Goal: Contribute content: Contribute content

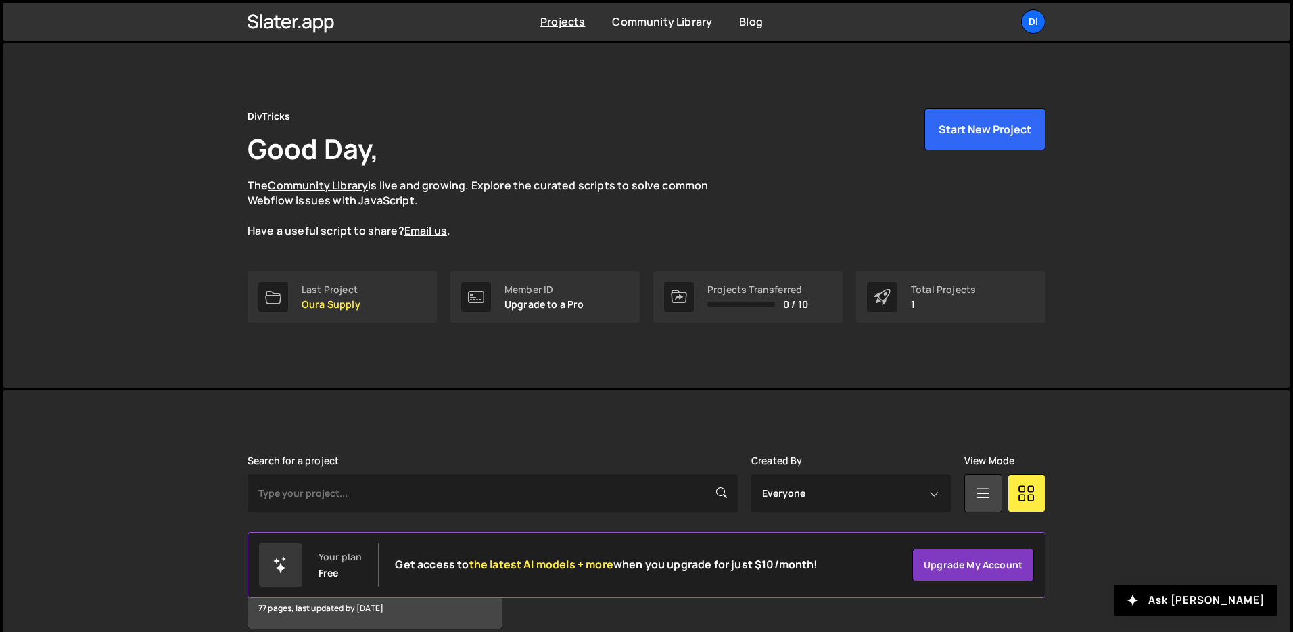
scroll to position [65, 0]
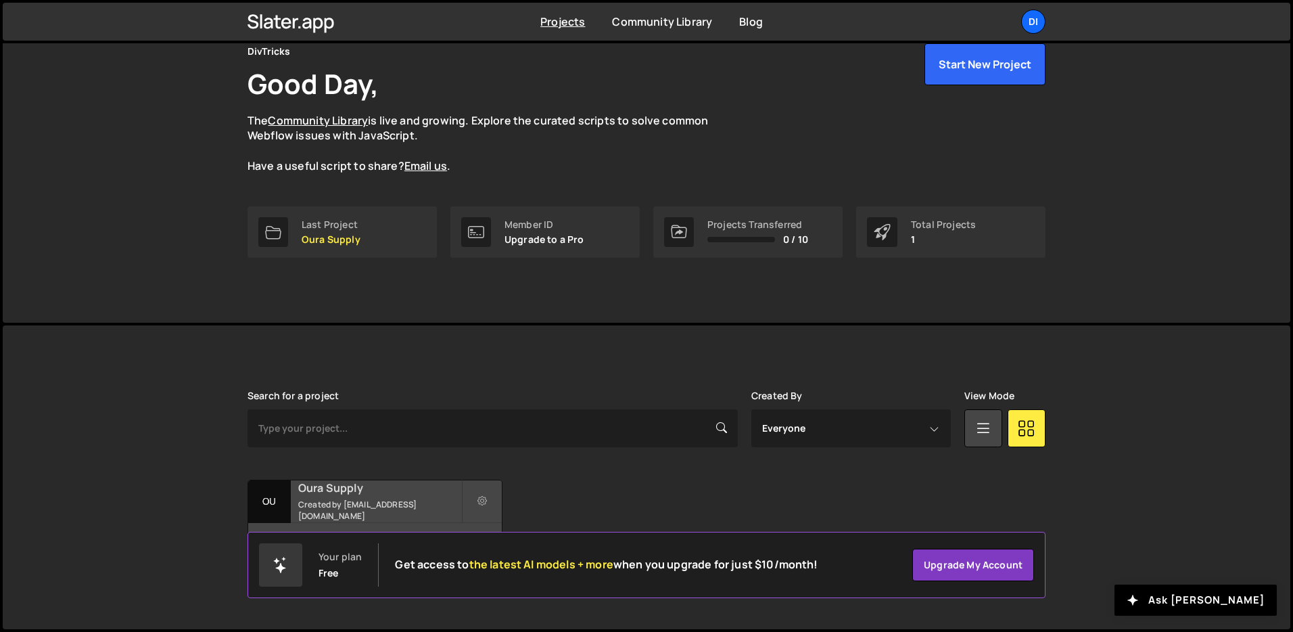
click at [321, 493] on h2 "Oura Supply" at bounding box center [379, 487] width 163 height 15
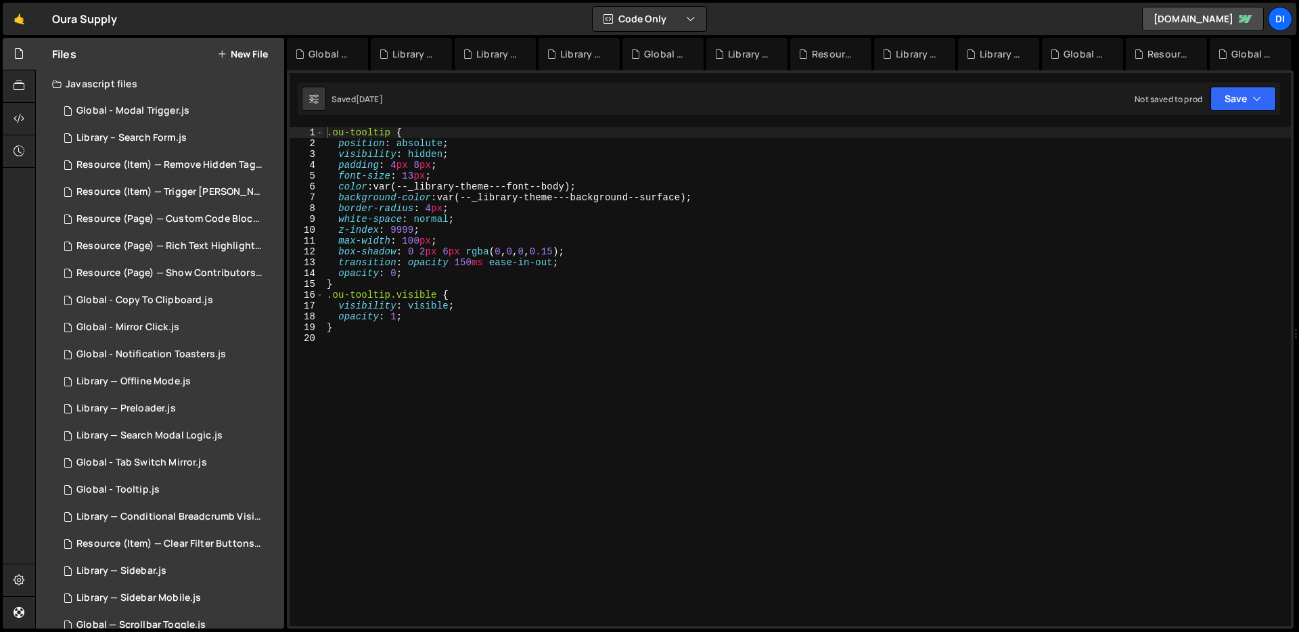
click at [227, 55] on button "New File" at bounding box center [242, 54] width 51 height 11
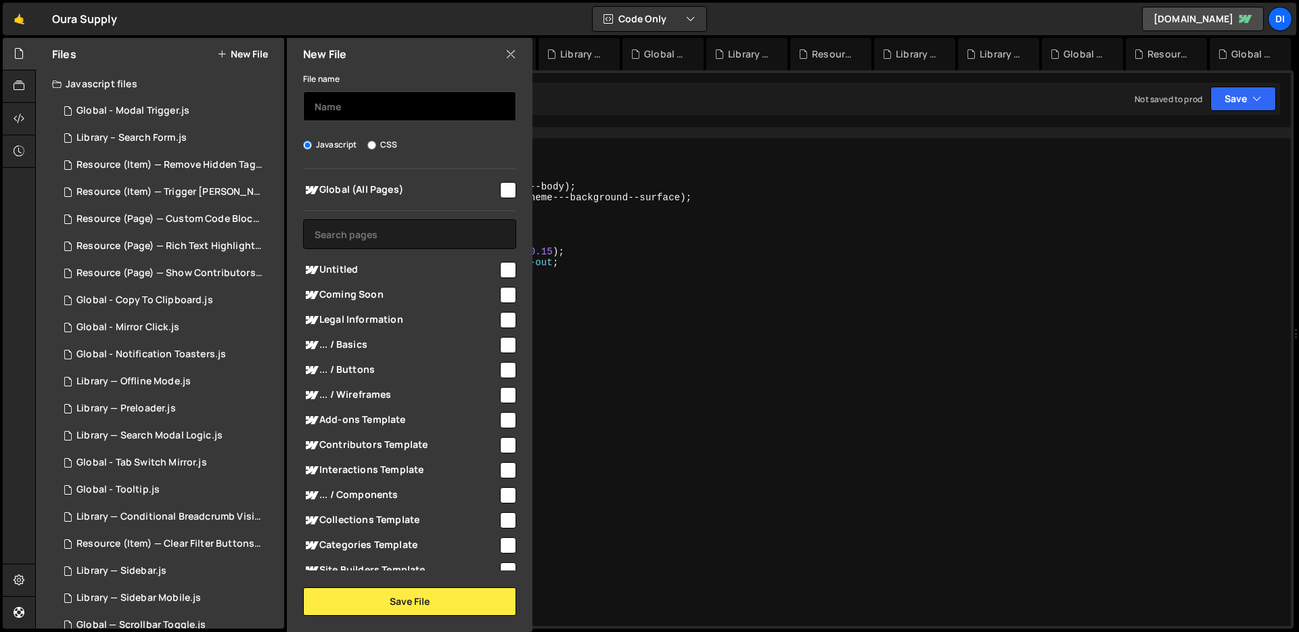
click at [361, 114] on input "text" at bounding box center [409, 106] width 213 height 30
type input "Library - Auto Insert User Email In Form"
click at [500, 188] on input "checkbox" at bounding box center [508, 190] width 16 height 16
checkbox input "true"
click at [418, 620] on div "New File File name Library - Auto Insert User Email In Form Javascript CSS Glob…" at bounding box center [408, 335] width 248 height 594
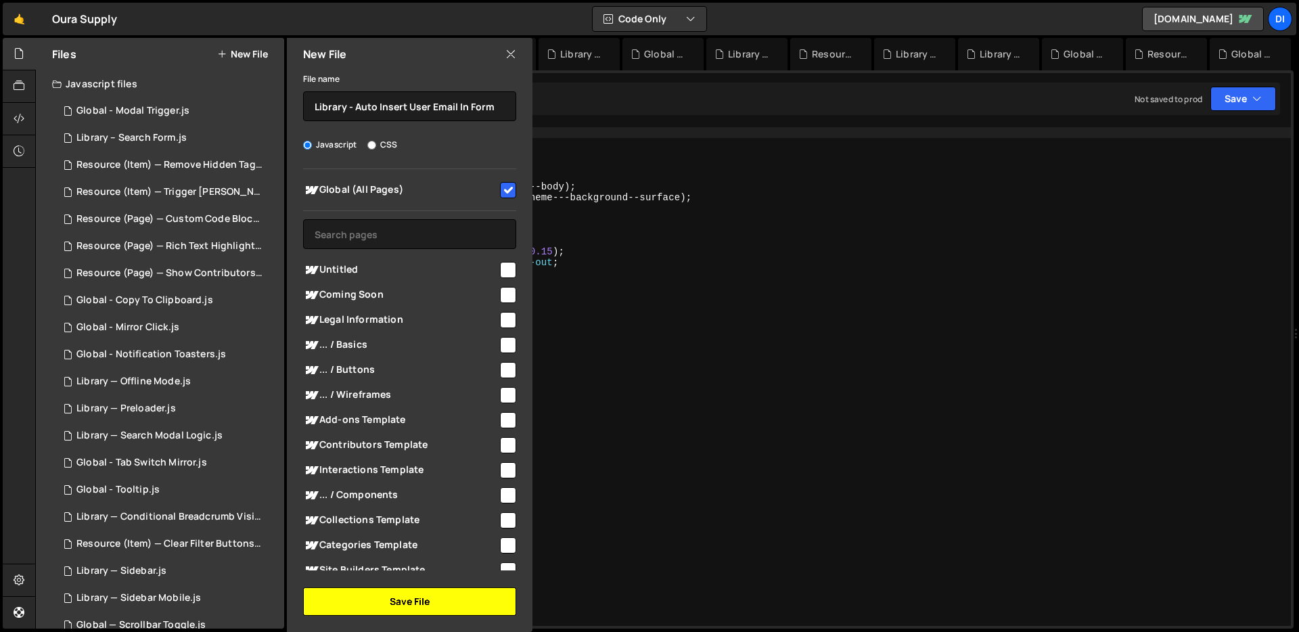
click at [421, 613] on button "Save File" at bounding box center [409, 601] width 213 height 28
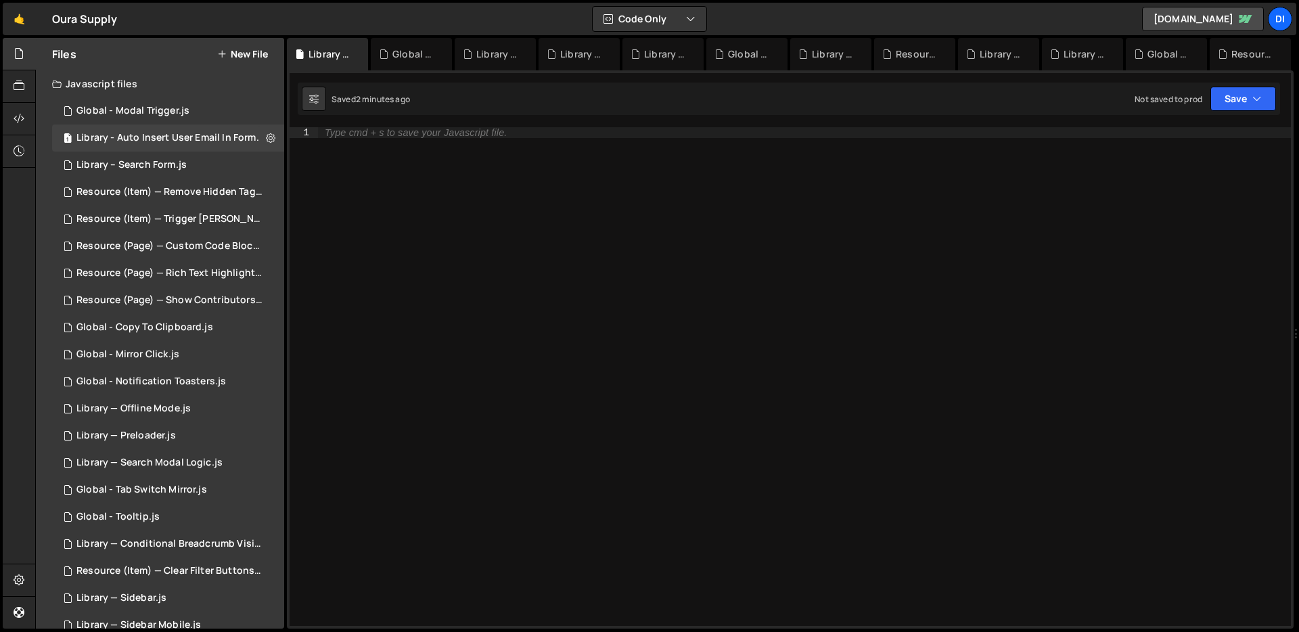
click at [484, 197] on div "Type cmd + s to save your Javascript file." at bounding box center [804, 387] width 973 height 520
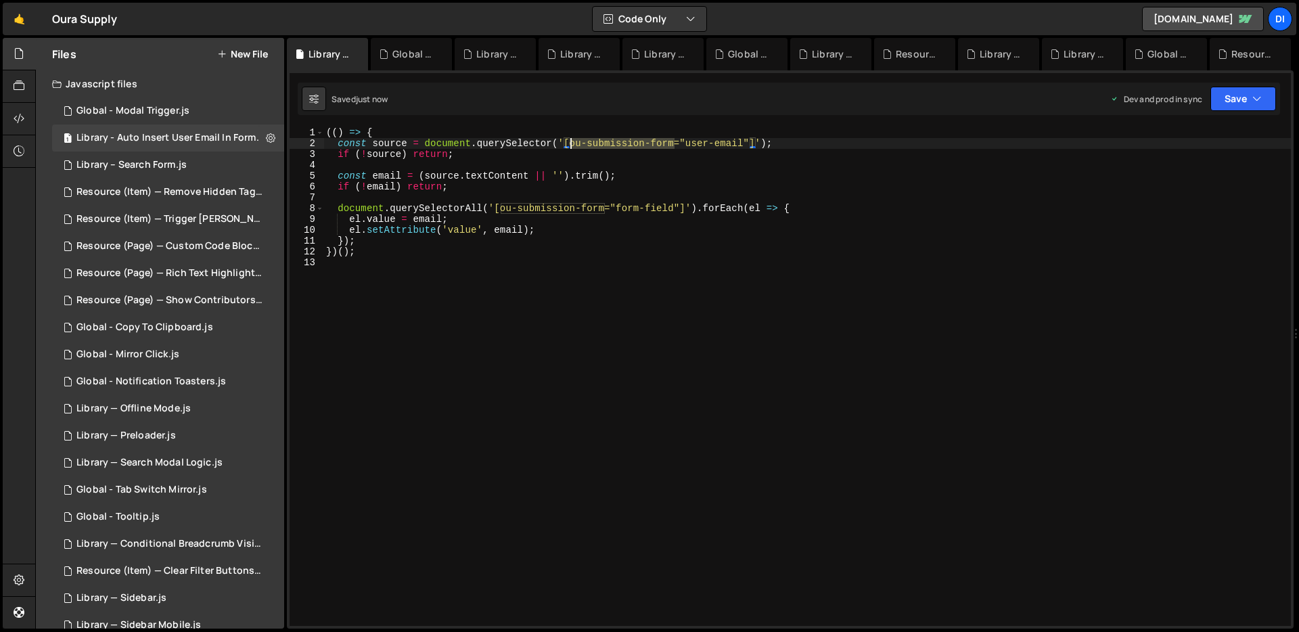
drag, startPoint x: 676, startPoint y: 142, endPoint x: 570, endPoint y: 140, distance: 105.5
click at [570, 140] on div "(( ) => { const source = document . querySelector ( '[ou-submission-form="user-…" at bounding box center [806, 387] width 967 height 520
type textarea "const source = document.querySelector('[ou-submission-form="user-email"]');"
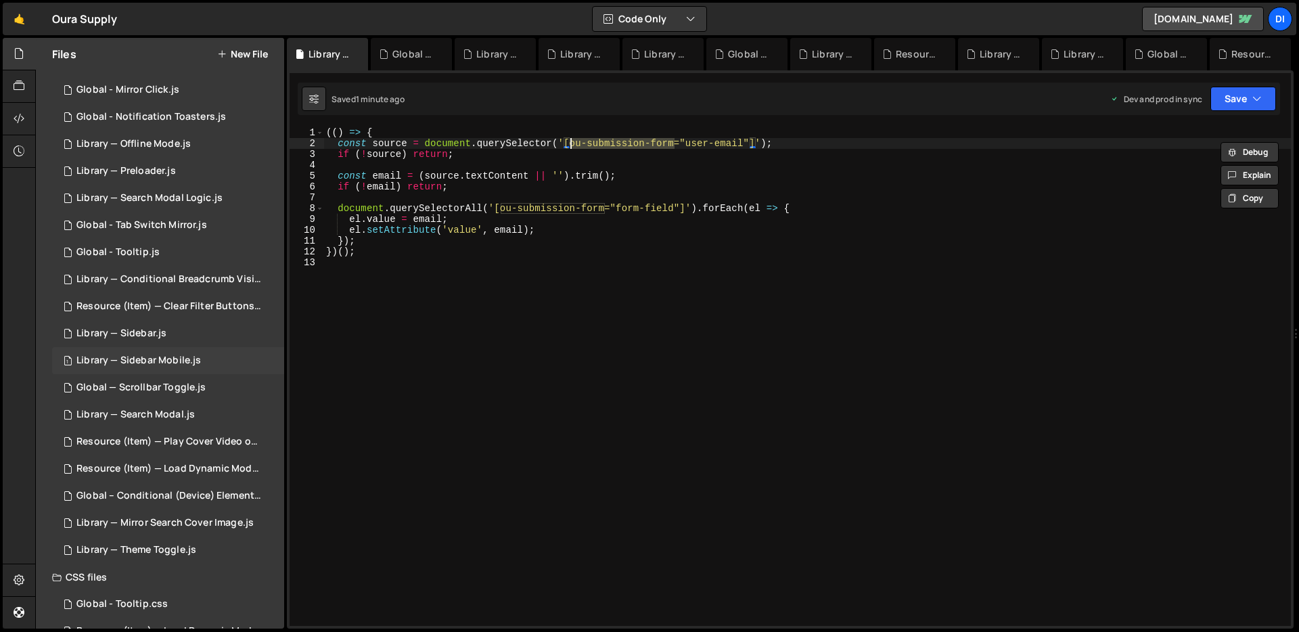
scroll to position [294, 0]
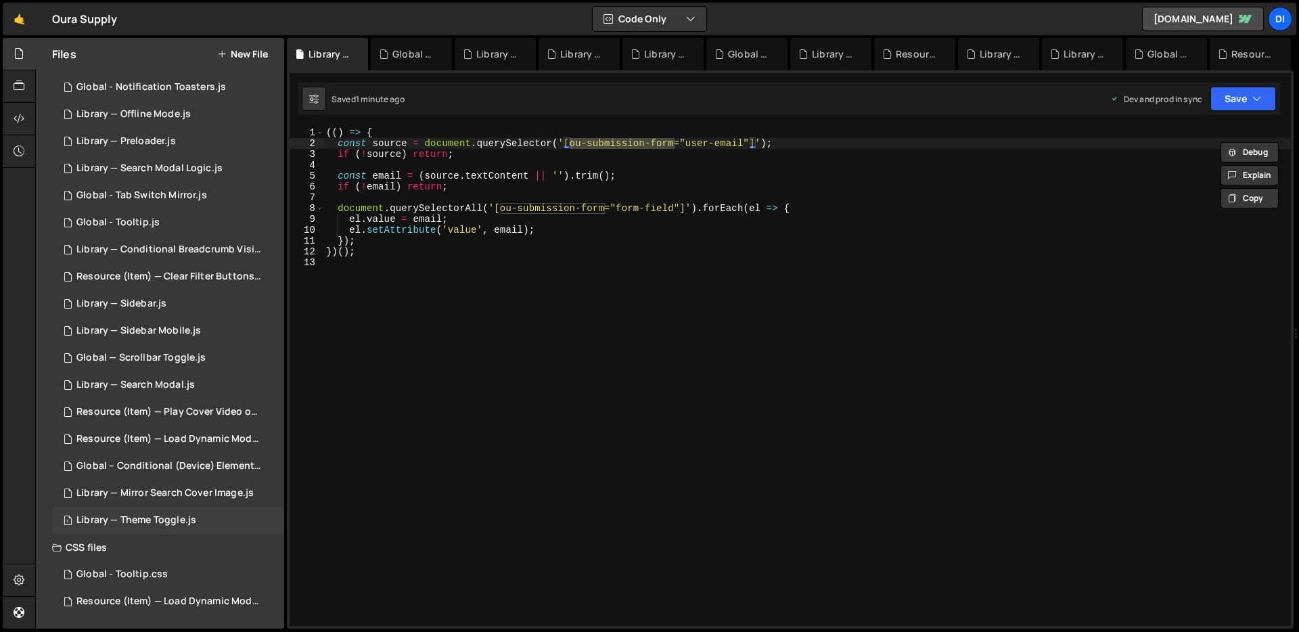
click at [160, 524] on div "Library — Theme Toggle.js" at bounding box center [136, 520] width 120 height 12
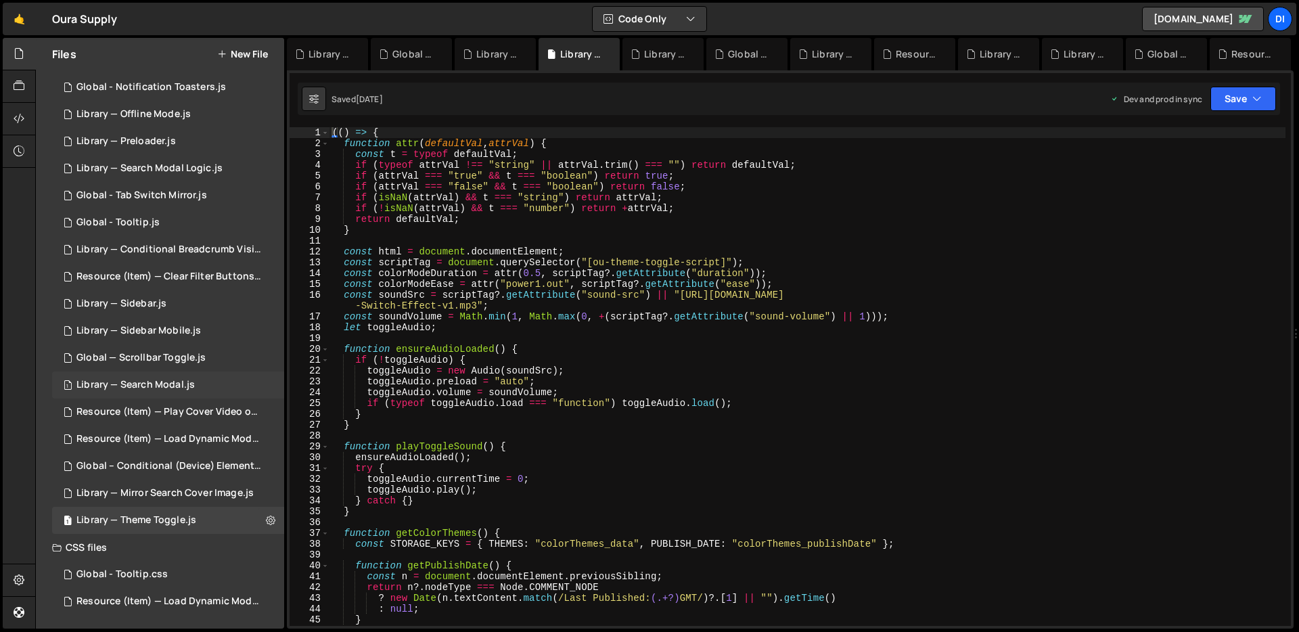
click at [170, 388] on div "Library — Search Modal.js" at bounding box center [135, 385] width 118 height 12
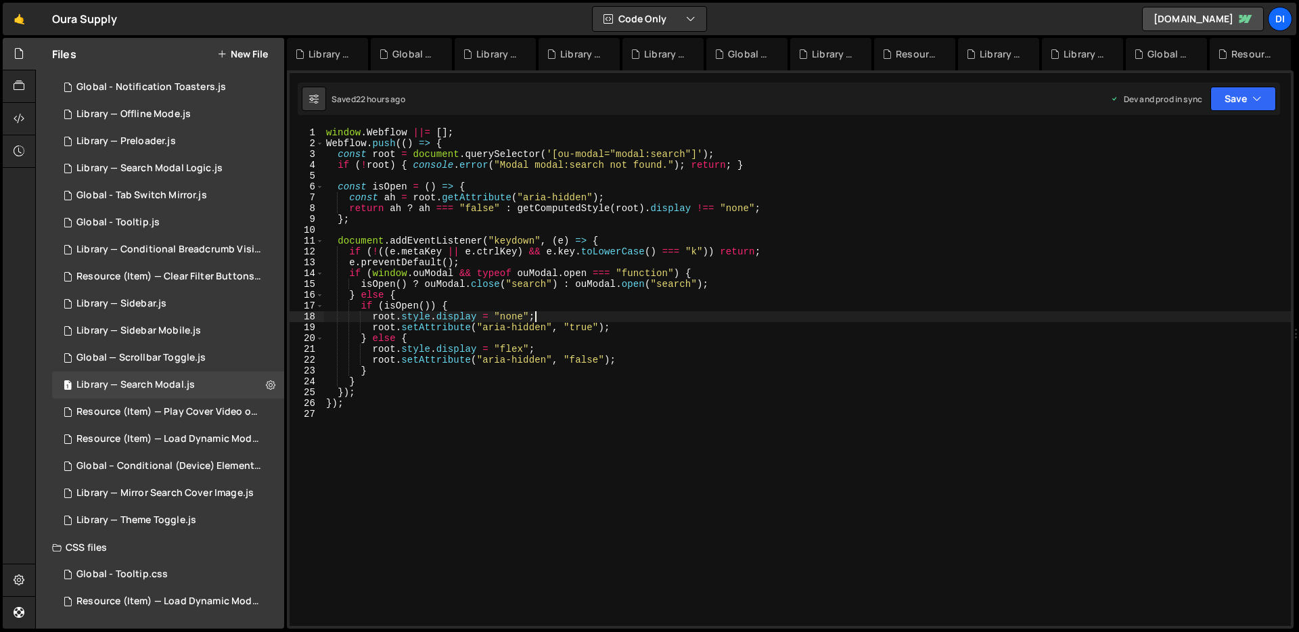
click at [639, 315] on div "window . Webflow ||= [ ] ; Webflow . push (( ) => { const root = document . que…" at bounding box center [806, 387] width 967 height 520
click at [484, 396] on div "window . Webflow ||= [ ] ; Webflow . push (( ) => { const root = document . que…" at bounding box center [806, 387] width 967 height 520
type textarea "});"
click at [174, 358] on div "Global — Scrollbar Toggle.js" at bounding box center [140, 358] width 129 height 12
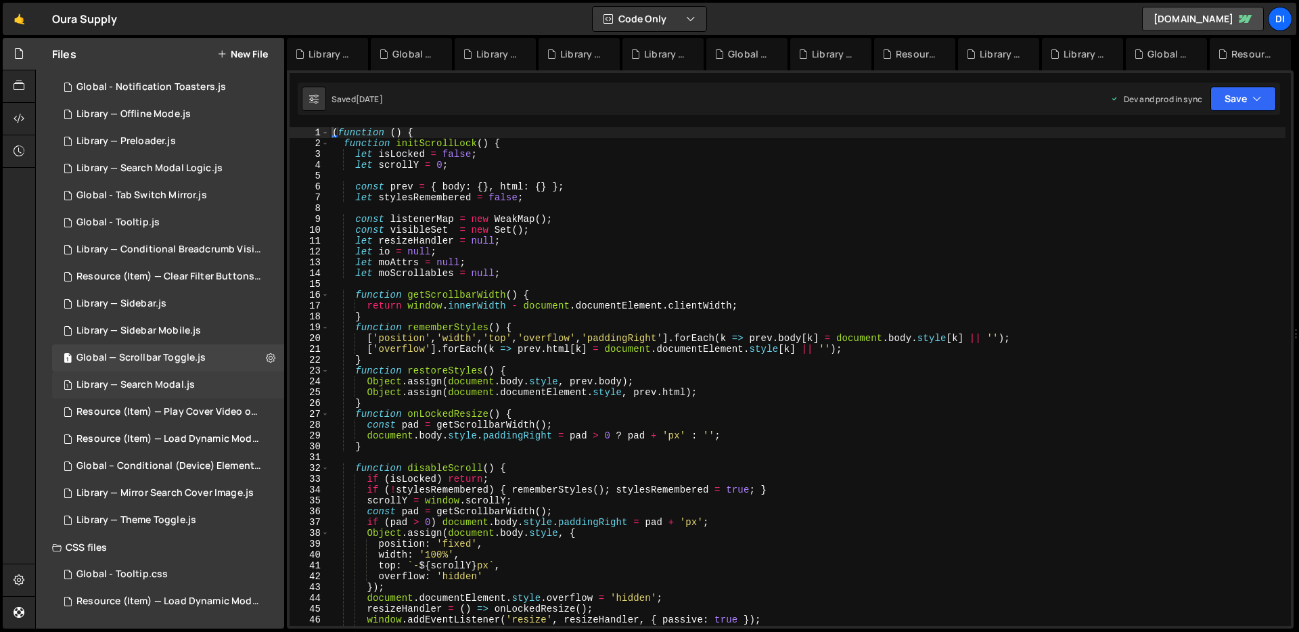
click at [168, 384] on div "Library — Search Modal.js" at bounding box center [135, 385] width 118 height 12
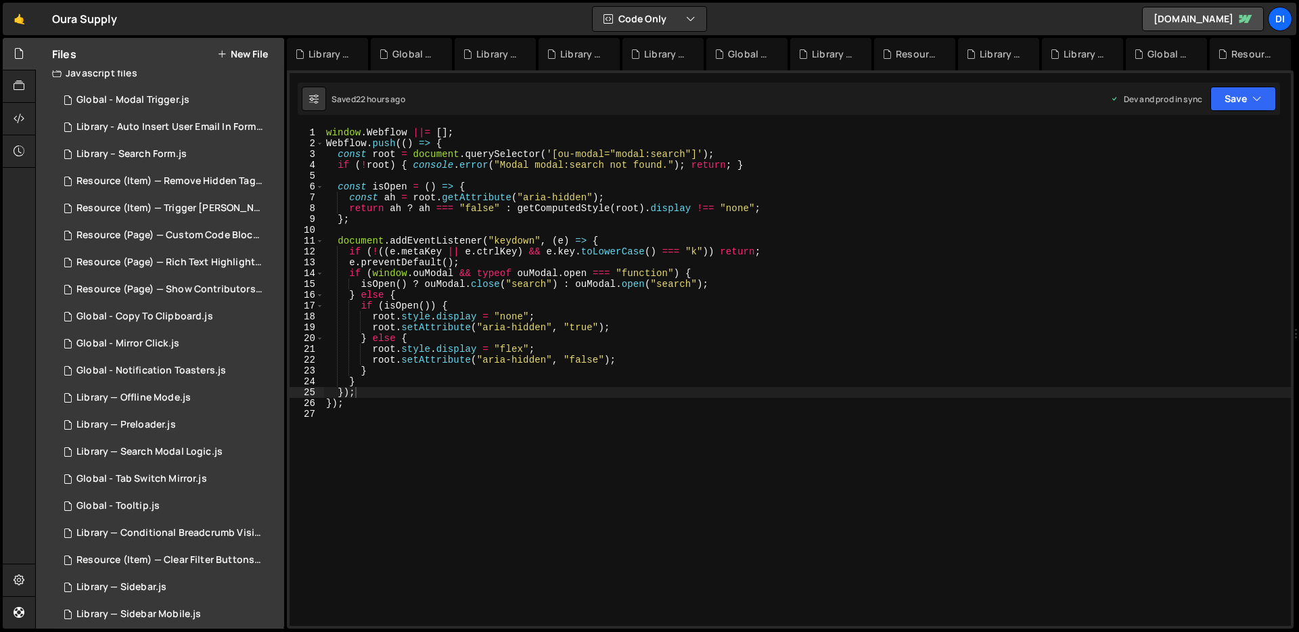
scroll to position [0, 0]
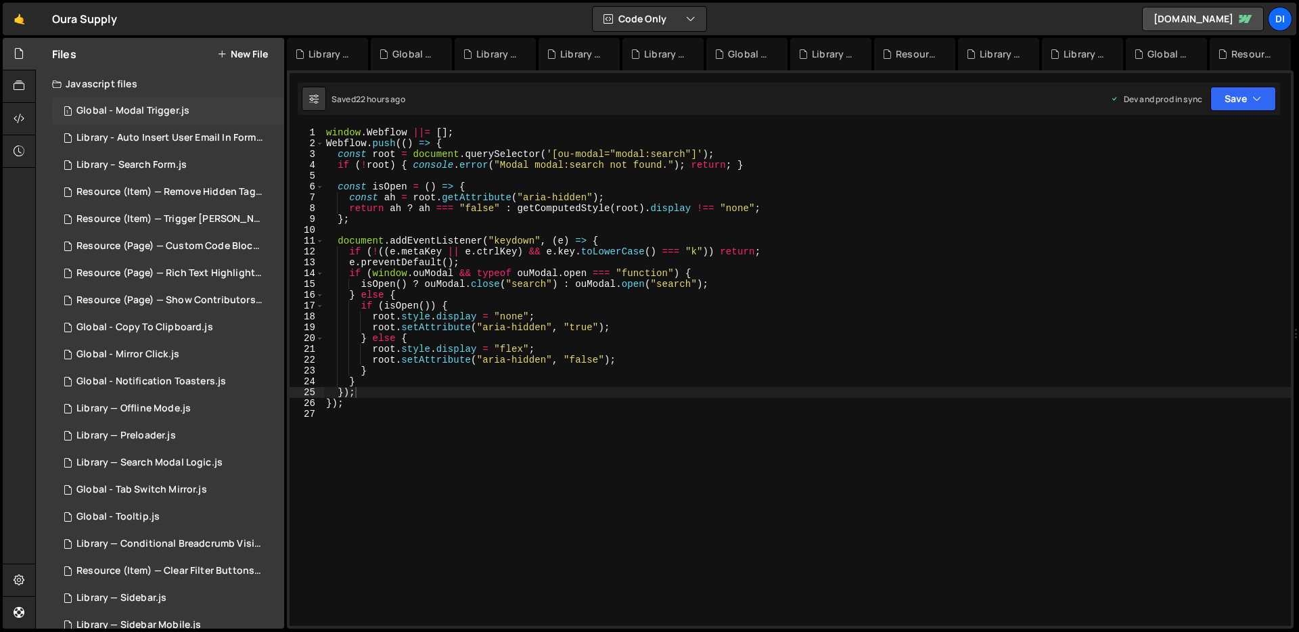
click at [158, 100] on div "1 Global - Modal Trigger.js 0" at bounding box center [168, 110] width 232 height 27
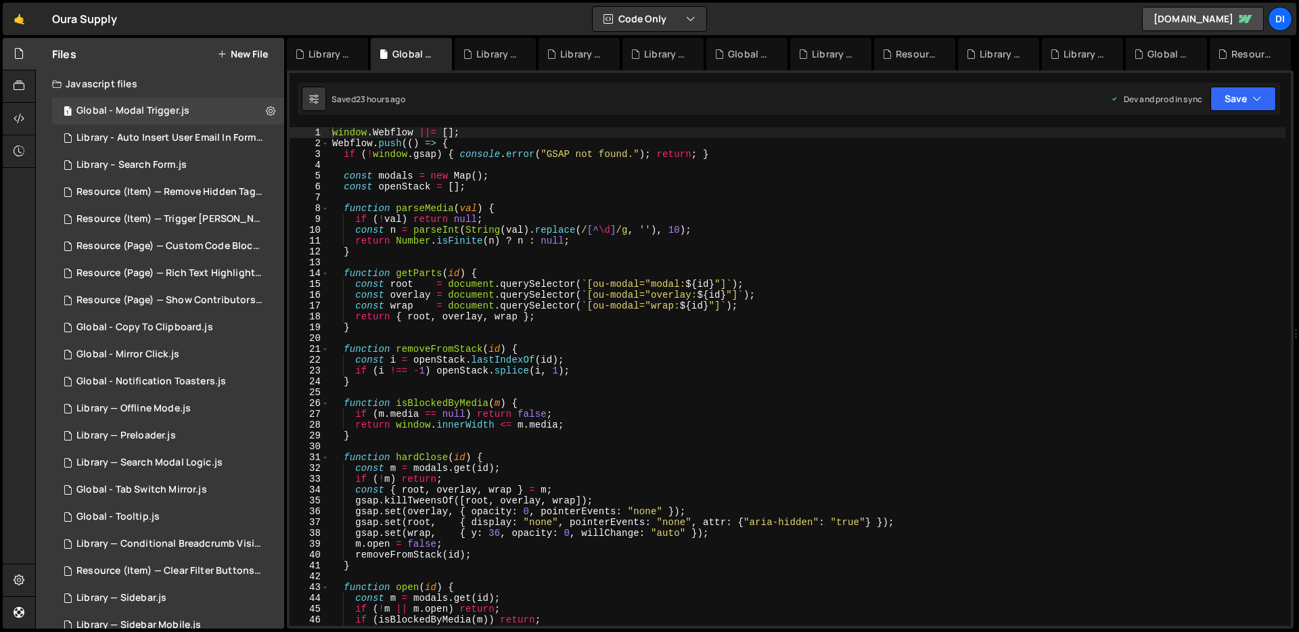
click at [563, 266] on div "window . Webflow ||= [ ] ; Webflow . push (( ) => { if ( ! window . gsap ) { co…" at bounding box center [807, 387] width 956 height 520
drag, startPoint x: 594, startPoint y: 281, endPoint x: 641, endPoint y: 281, distance: 46.7
click at [641, 281] on div "window . Webflow ||= [ ] ; Webflow . push (( ) => { if ( ! window . gsap ) { co…" at bounding box center [807, 387] width 956 height 520
click at [659, 310] on div "window . Webflow ||= [ ] ; Webflow . push (( ) => { if ( ! window . gsap ) { co…" at bounding box center [807, 387] width 956 height 520
drag, startPoint x: 686, startPoint y: 281, endPoint x: 652, endPoint y: 280, distance: 33.8
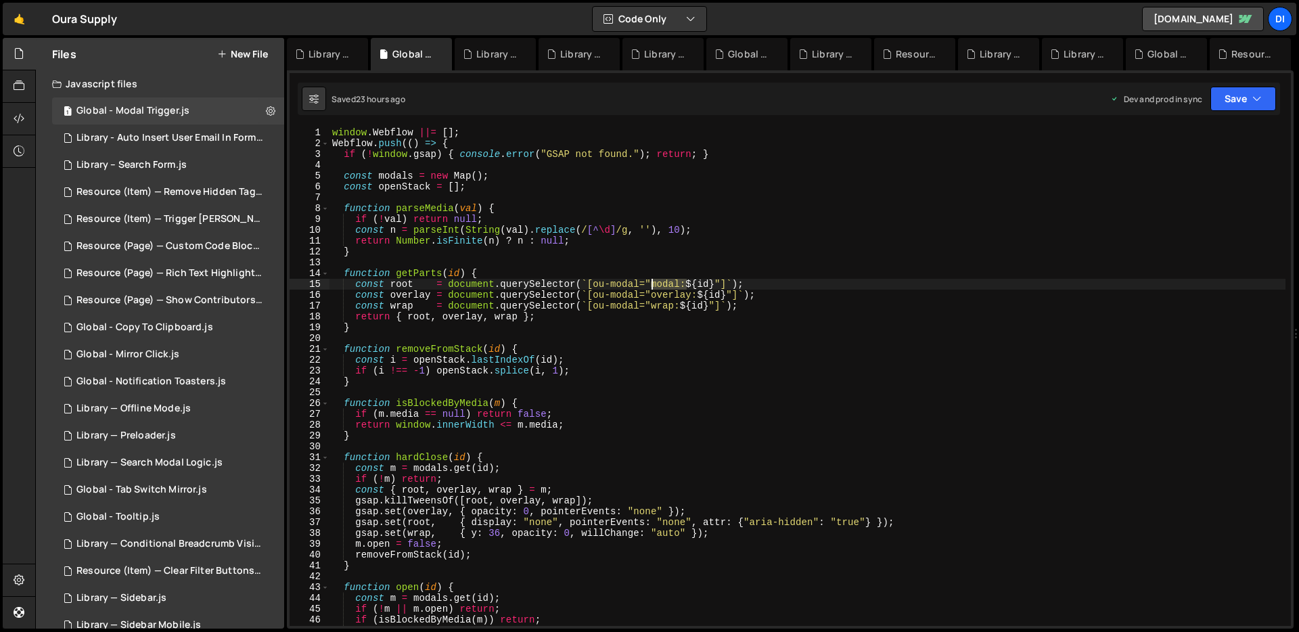
click at [652, 280] on div "window . Webflow ||= [ ] ; Webflow . push (( ) => { if ( ! window . gsap ) { co…" at bounding box center [807, 387] width 956 height 520
type textarea "const root = document.querySelector(`[ou-modal="modal:${id}"]`);"
drag, startPoint x: 639, startPoint y: 282, endPoint x: 595, endPoint y: 282, distance: 44.0
click at [595, 282] on div "window . Webflow ||= [ ] ; Webflow . push (( ) => { if ( ! window . gsap ) { co…" at bounding box center [807, 387] width 956 height 520
click at [178, 133] on div "Library - Auto Insert User Email In Form.js" at bounding box center [169, 138] width 187 height 12
